Goal: Check status: Verify the current state of an ongoing process or item

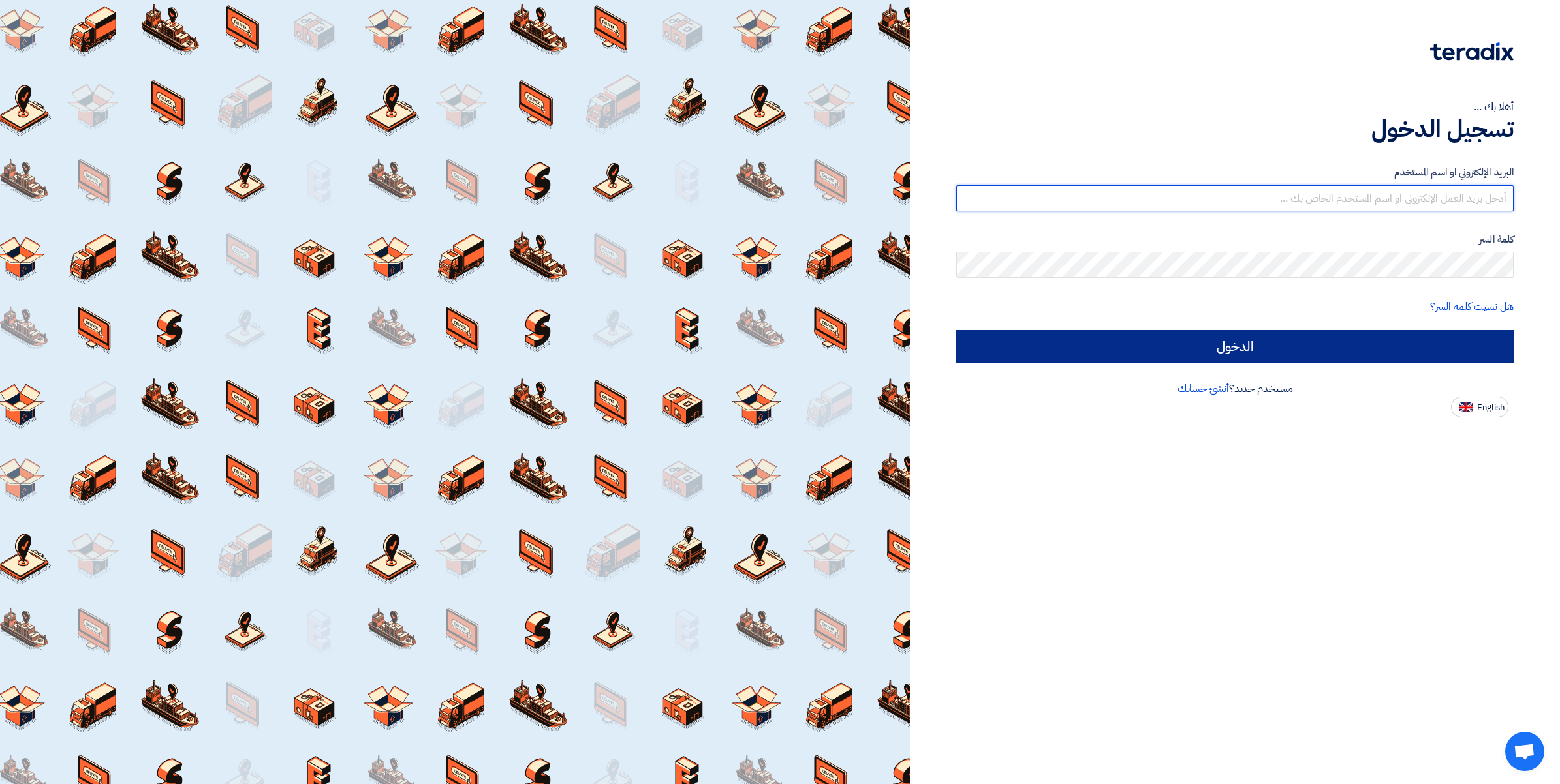
type input "[PERSON_NAME][EMAIL_ADDRESS][DOMAIN_NAME]"
click at [1188, 346] on input "الدخول" at bounding box center [1235, 346] width 557 height 33
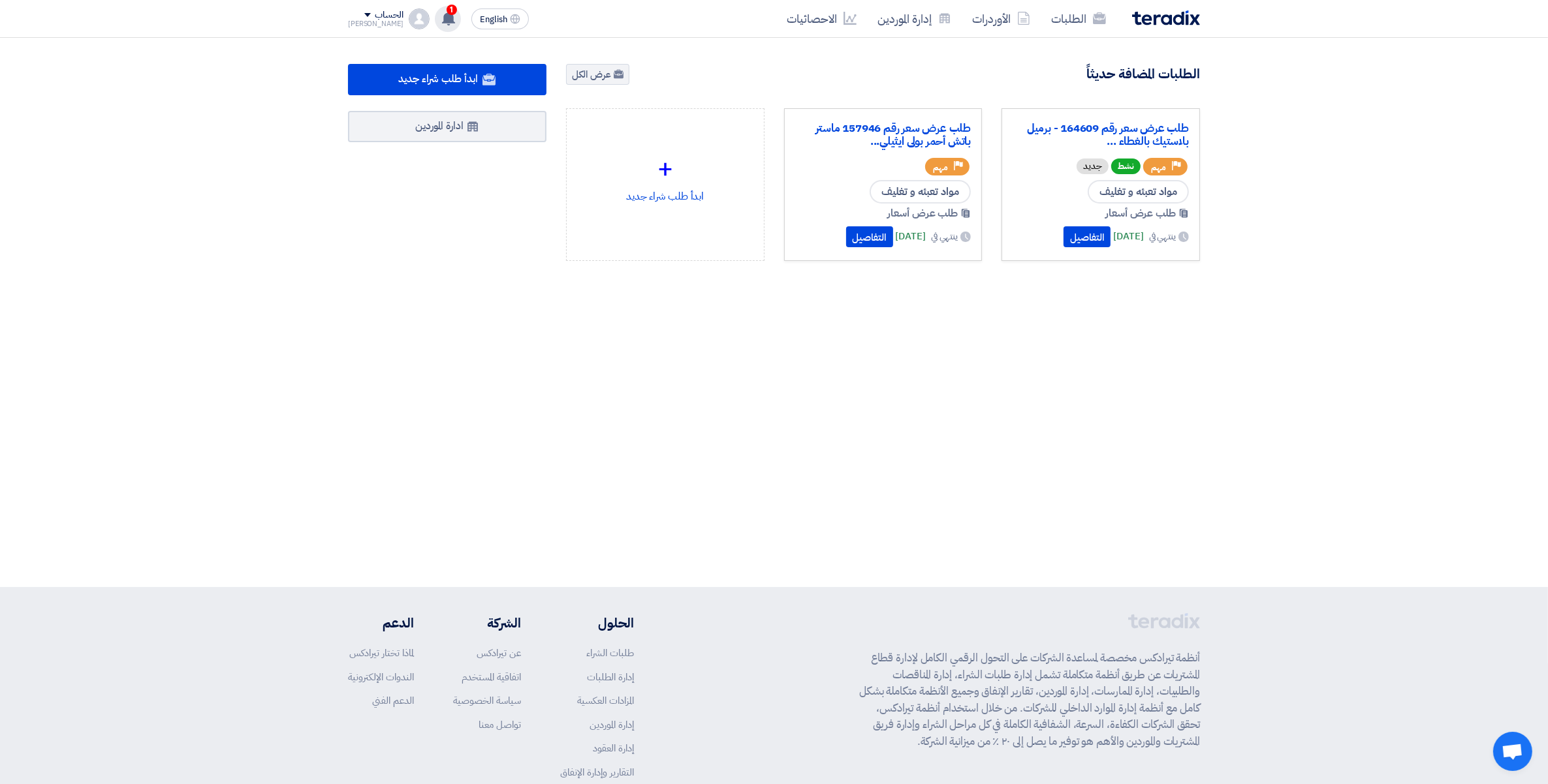
click at [442, 17] on use at bounding box center [448, 18] width 13 height 15
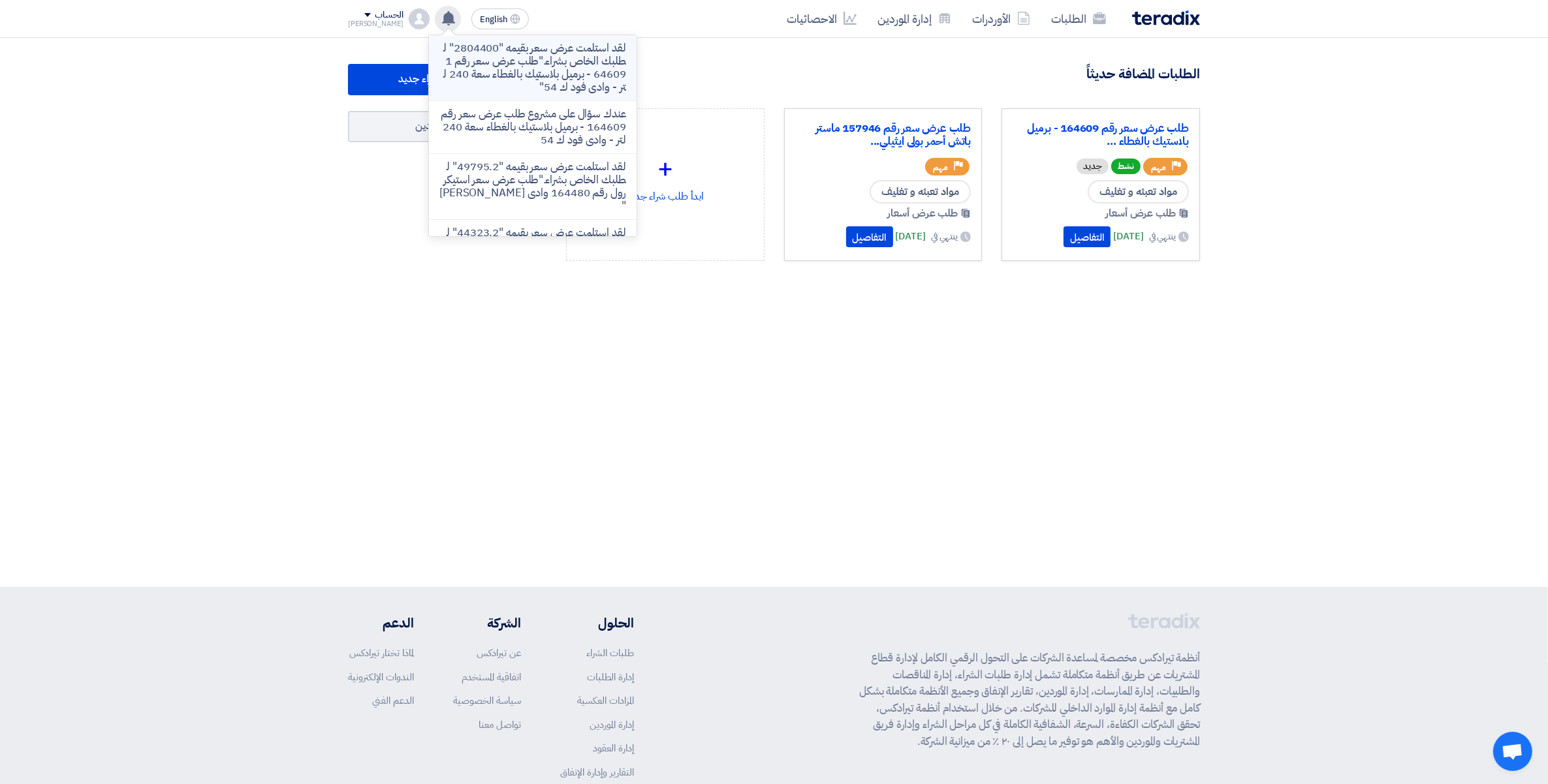
click at [504, 66] on p "لقد استلمت عرض سعر بقيمه "2804400" لطلبك الخاص بشراء."طلب عرض سعر رقم 164609 - …" at bounding box center [533, 68] width 187 height 53
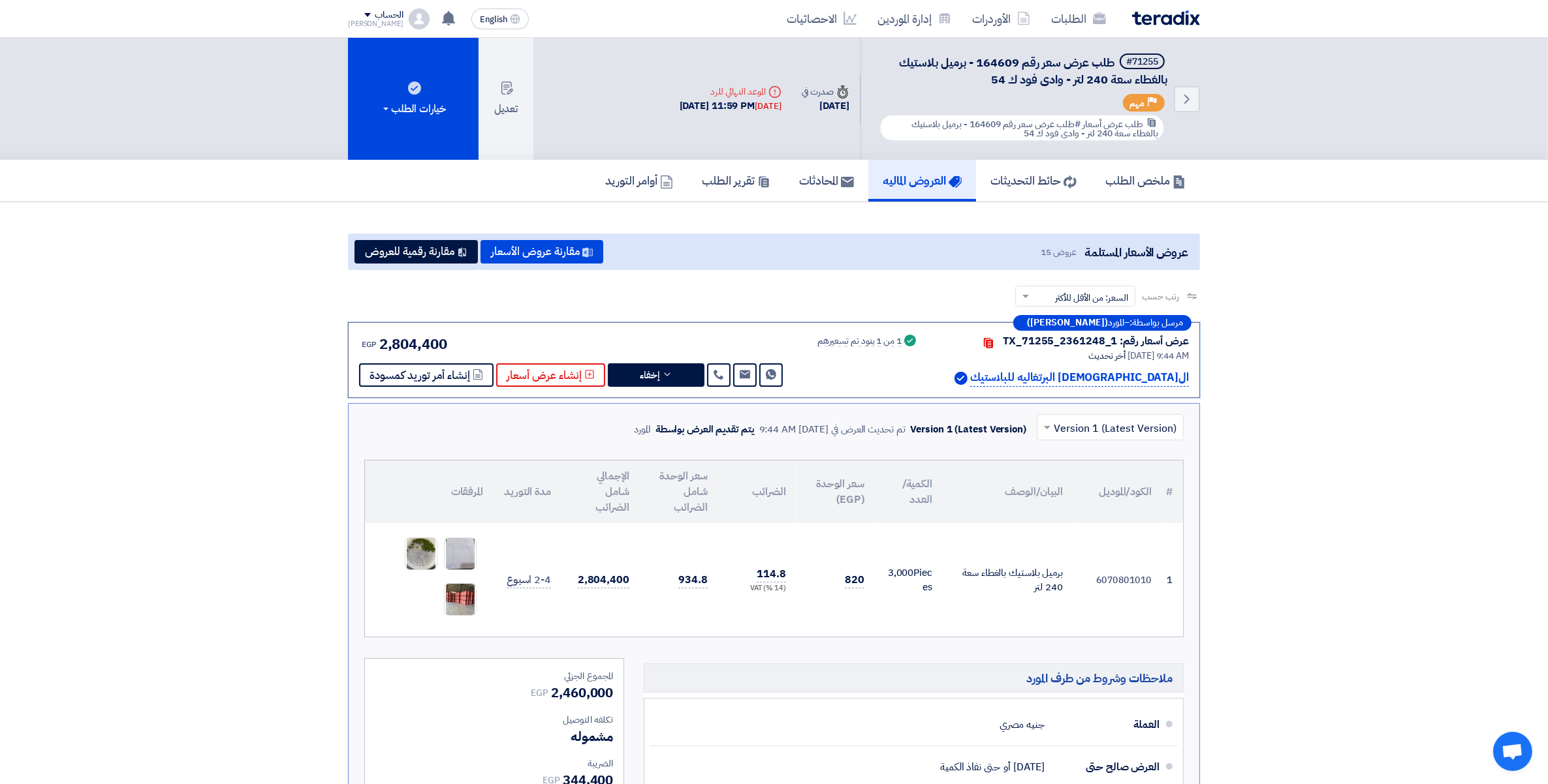
scroll to position [152, 0]
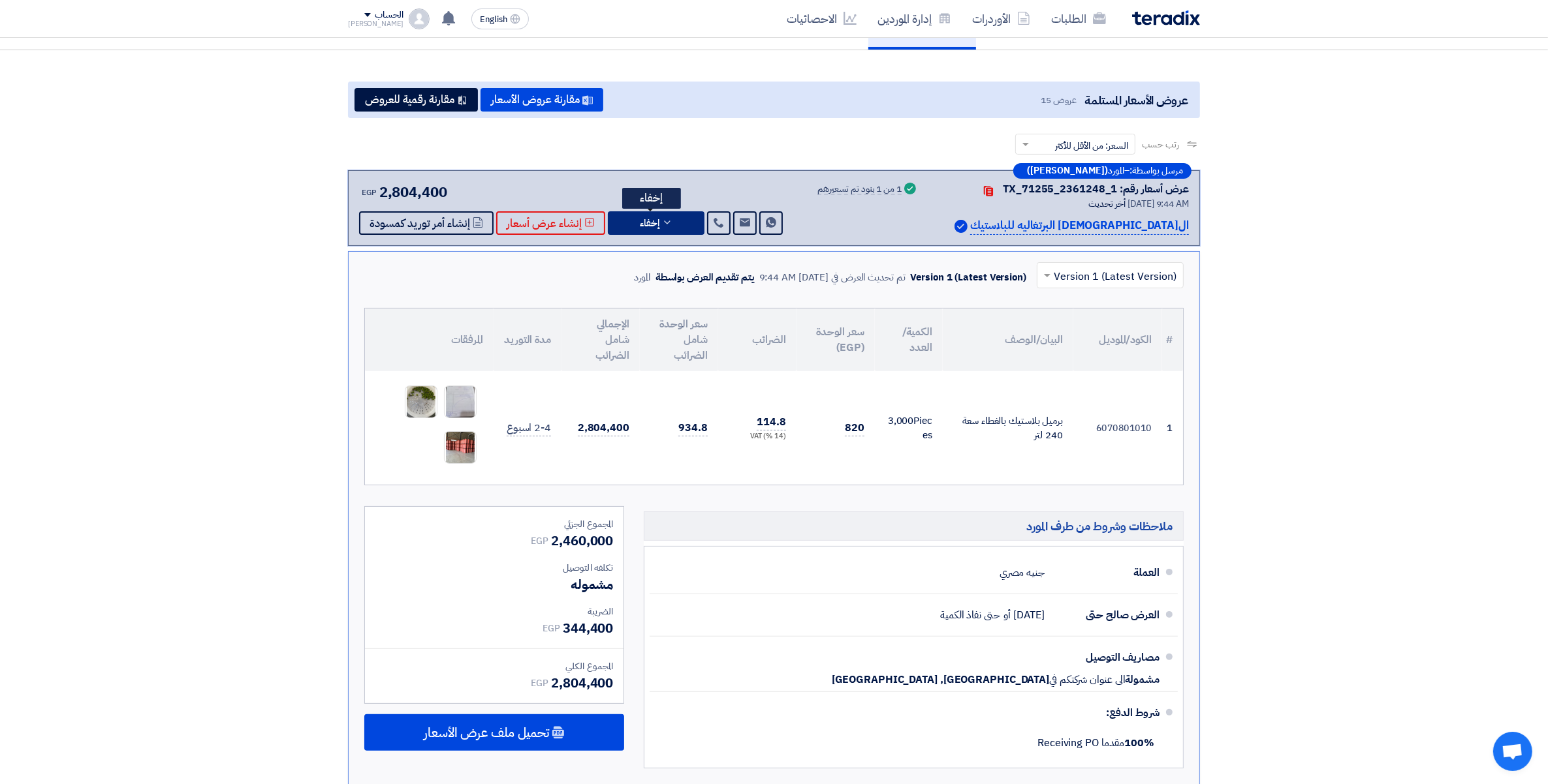
click at [662, 218] on icon at bounding box center [667, 223] width 11 height 11
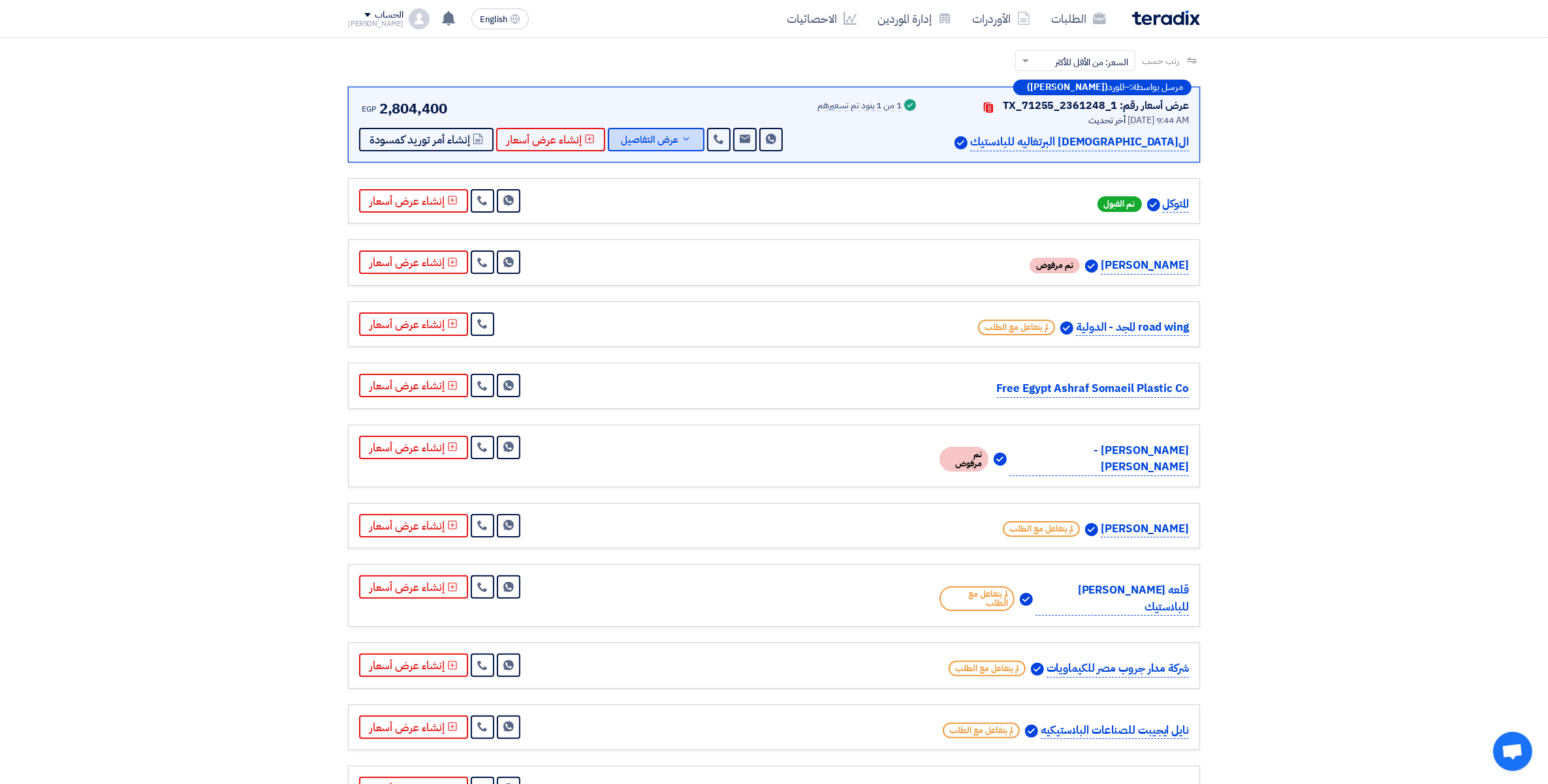
scroll to position [234, 0]
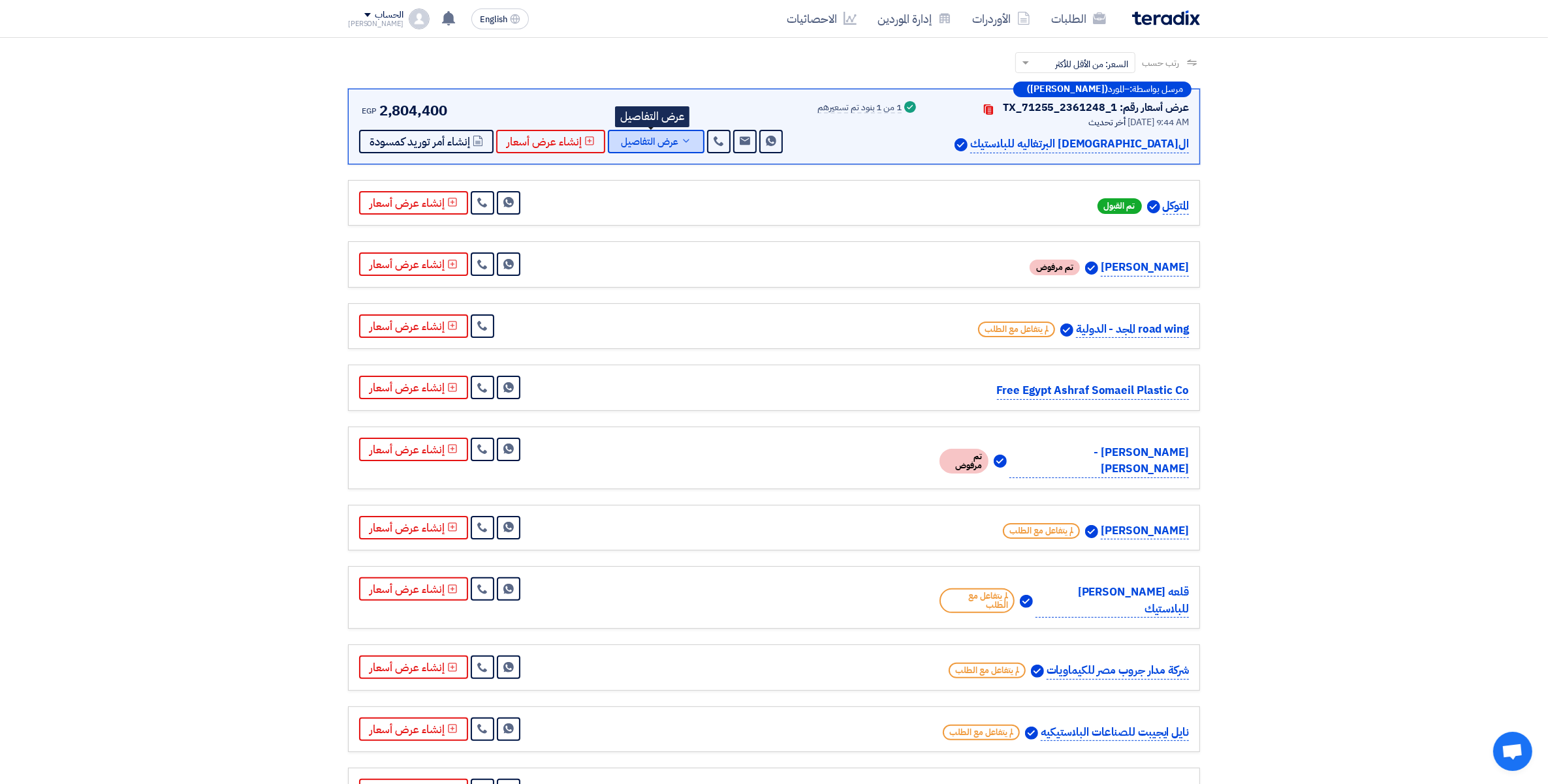
click at [671, 137] on span "عرض التفاصيل" at bounding box center [649, 141] width 57 height 10
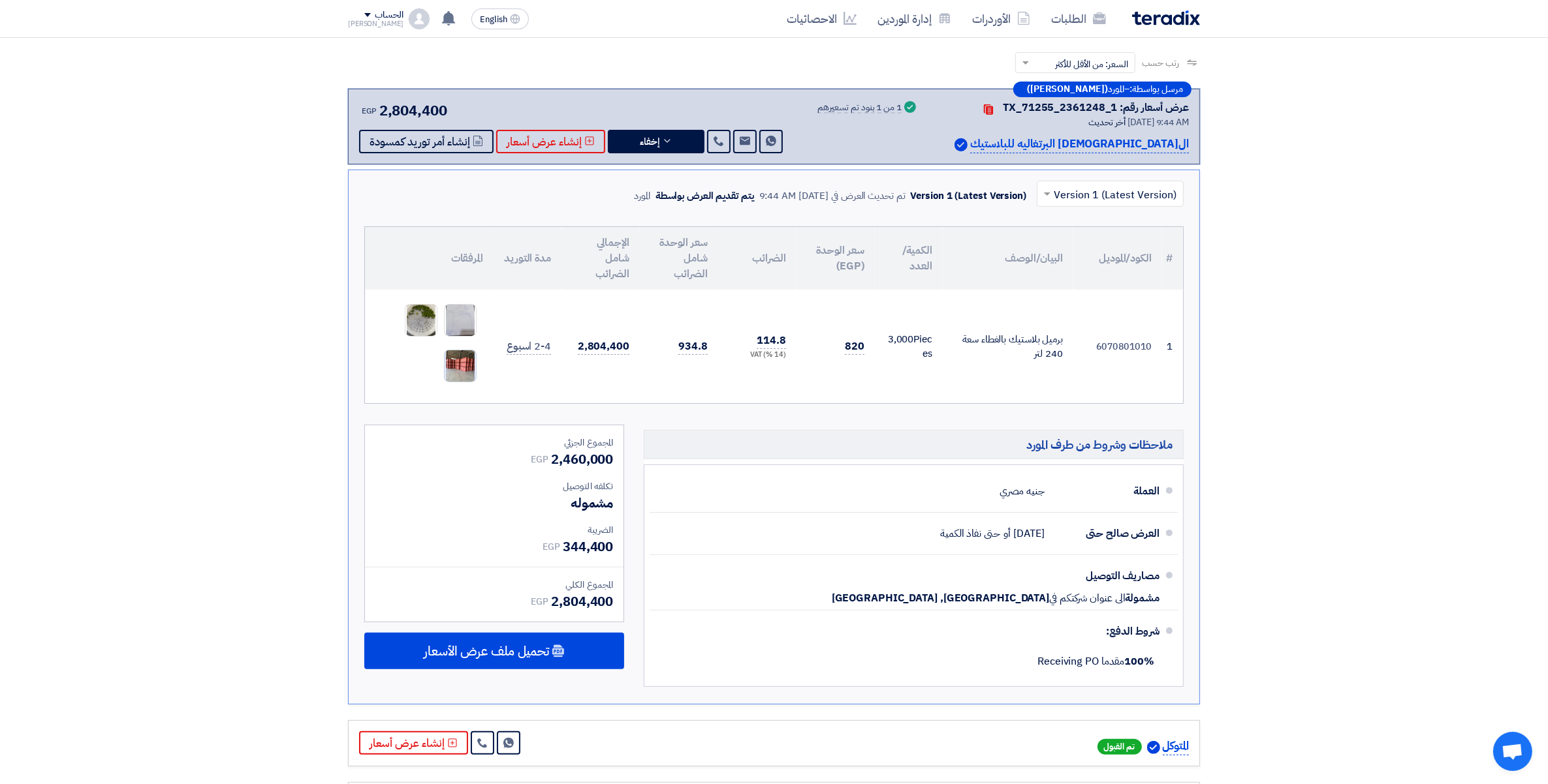
click at [462, 359] on img at bounding box center [460, 366] width 32 height 41
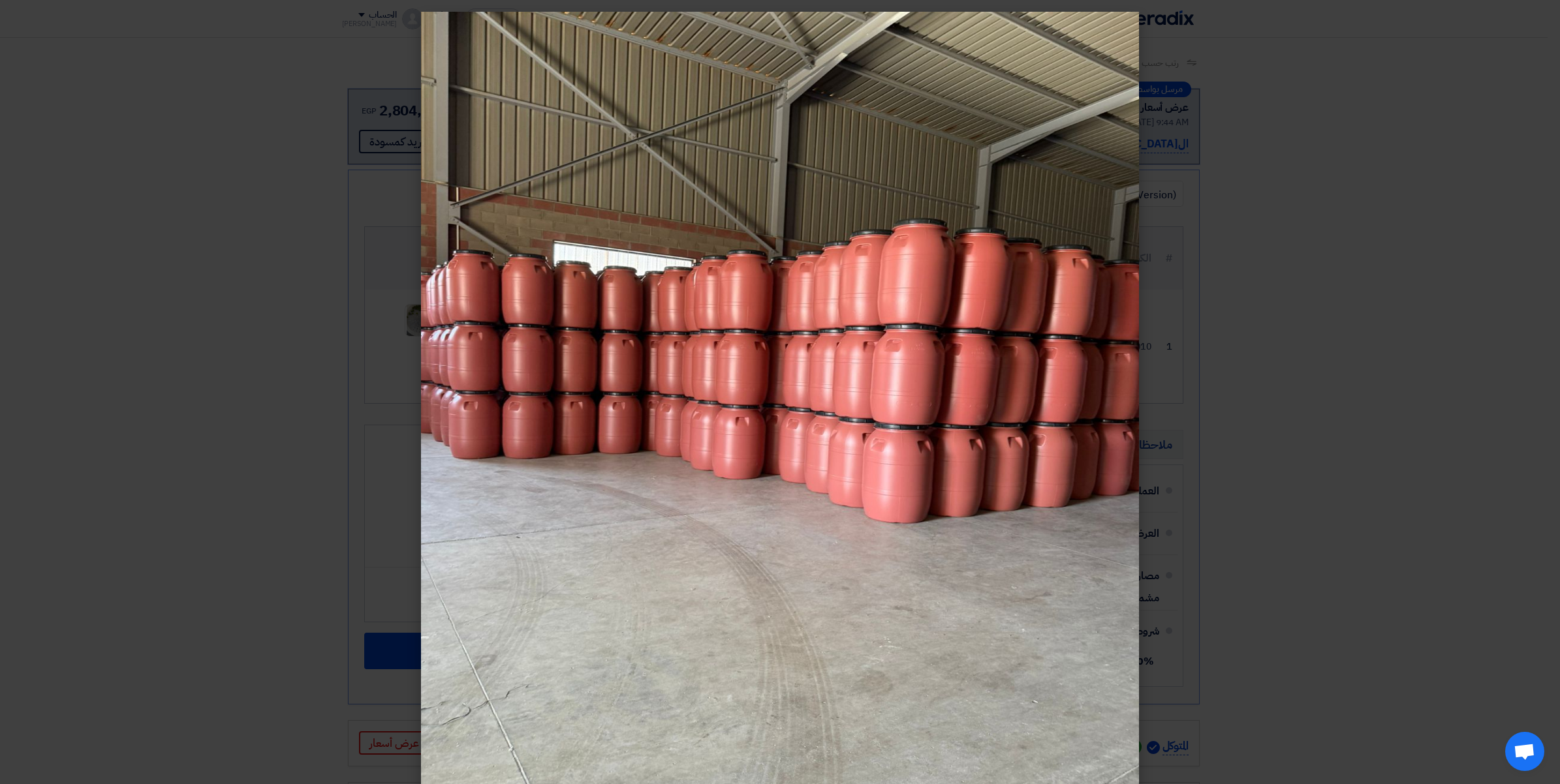
click at [461, 359] on img at bounding box center [780, 403] width 718 height 784
click at [174, 311] on modal-container at bounding box center [780, 392] width 1560 height 784
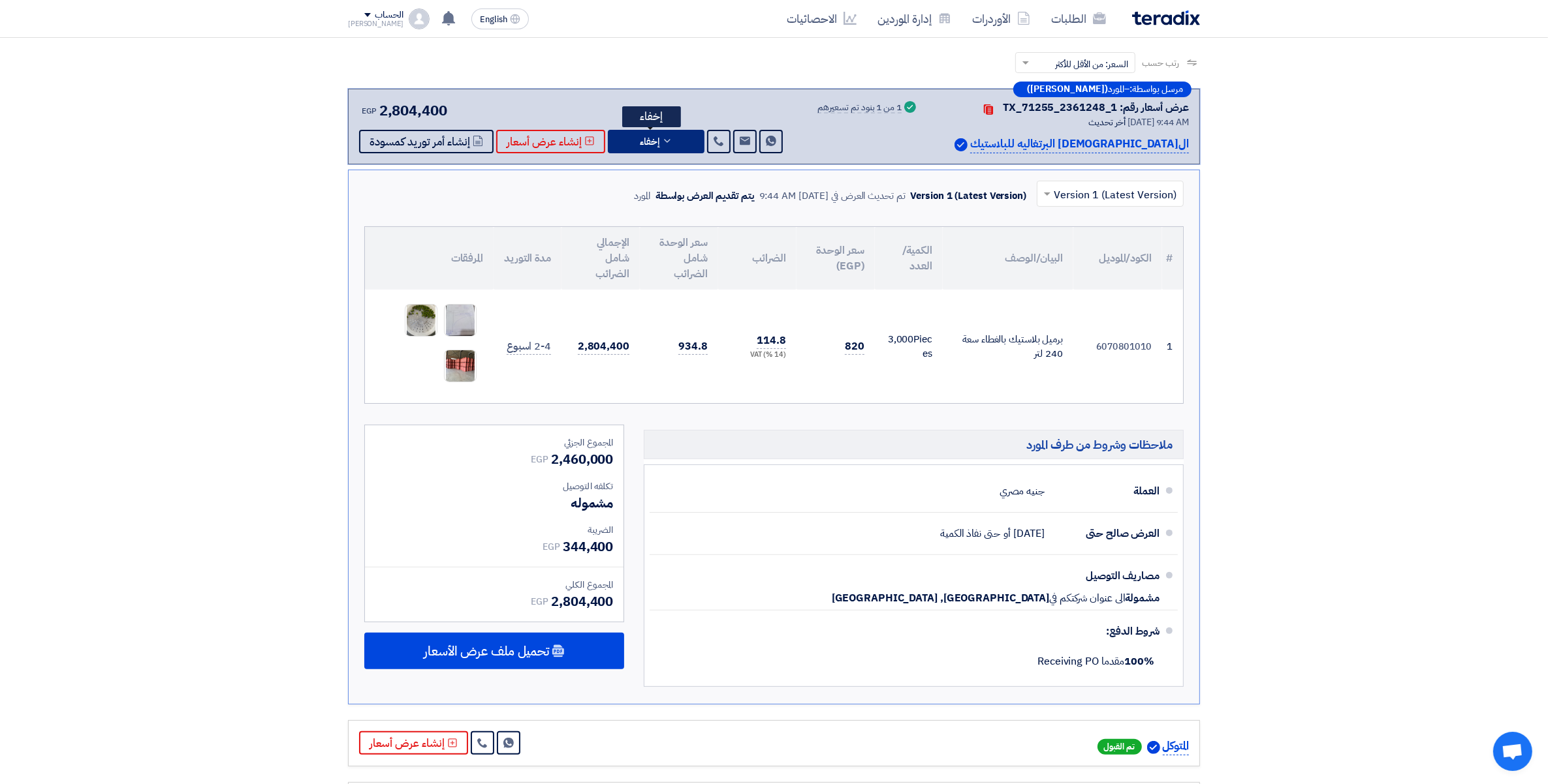
click at [664, 139] on use at bounding box center [667, 140] width 5 height 4
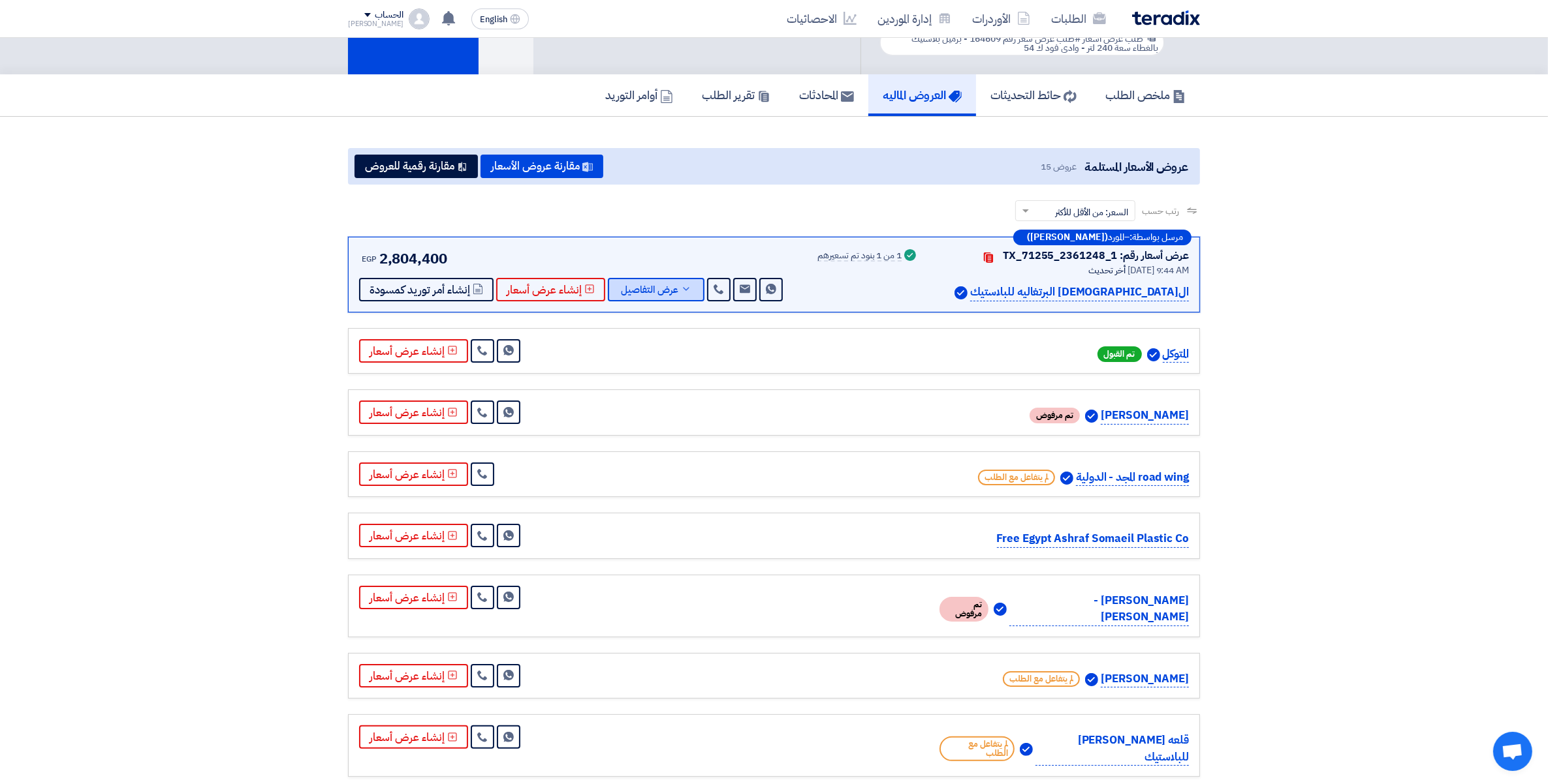
scroll to position [0, 0]
